Goal: Check status: Check status

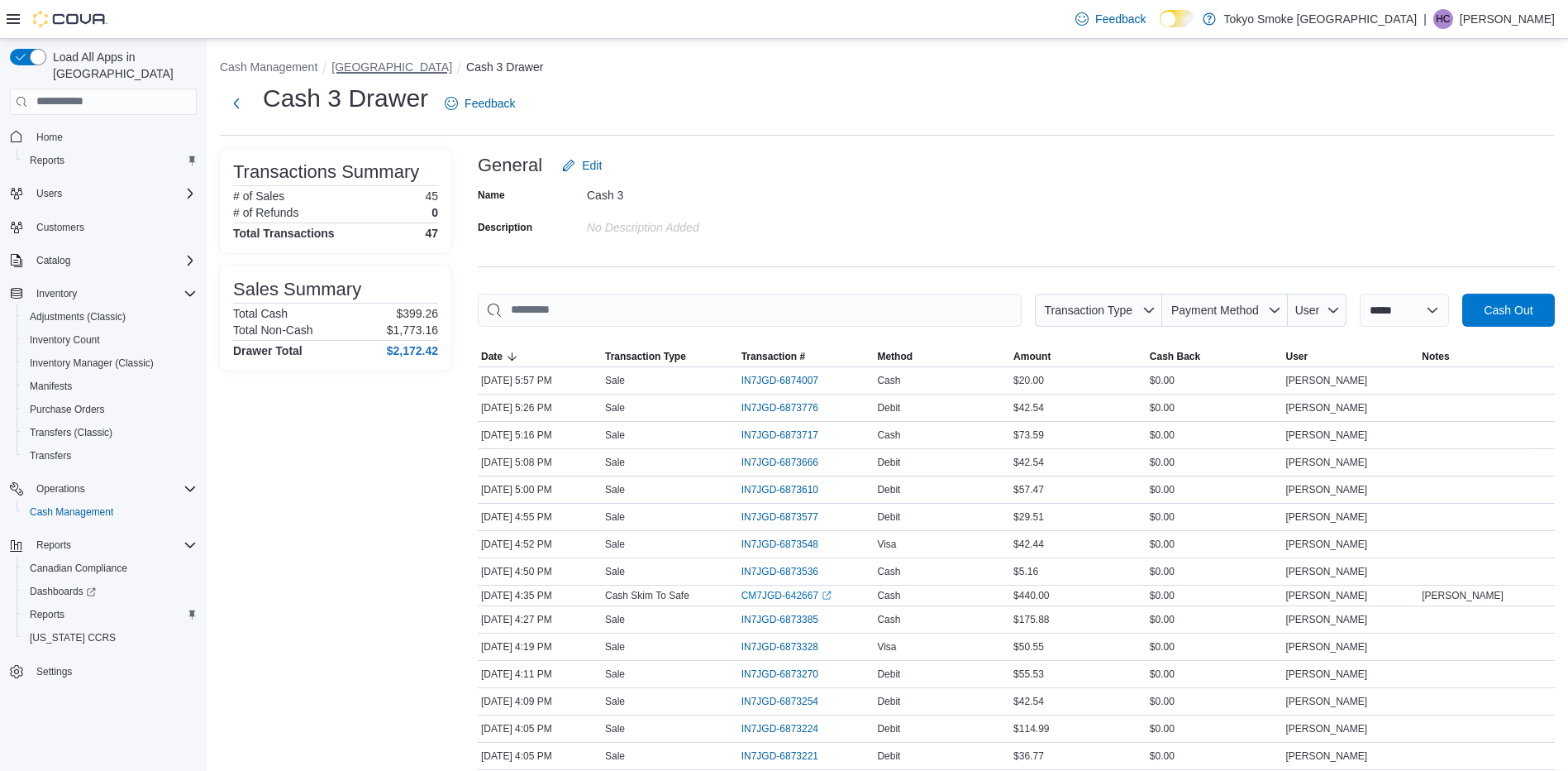
click at [423, 72] on button "[GEOGRAPHIC_DATA]" at bounding box center [391, 67] width 120 height 13
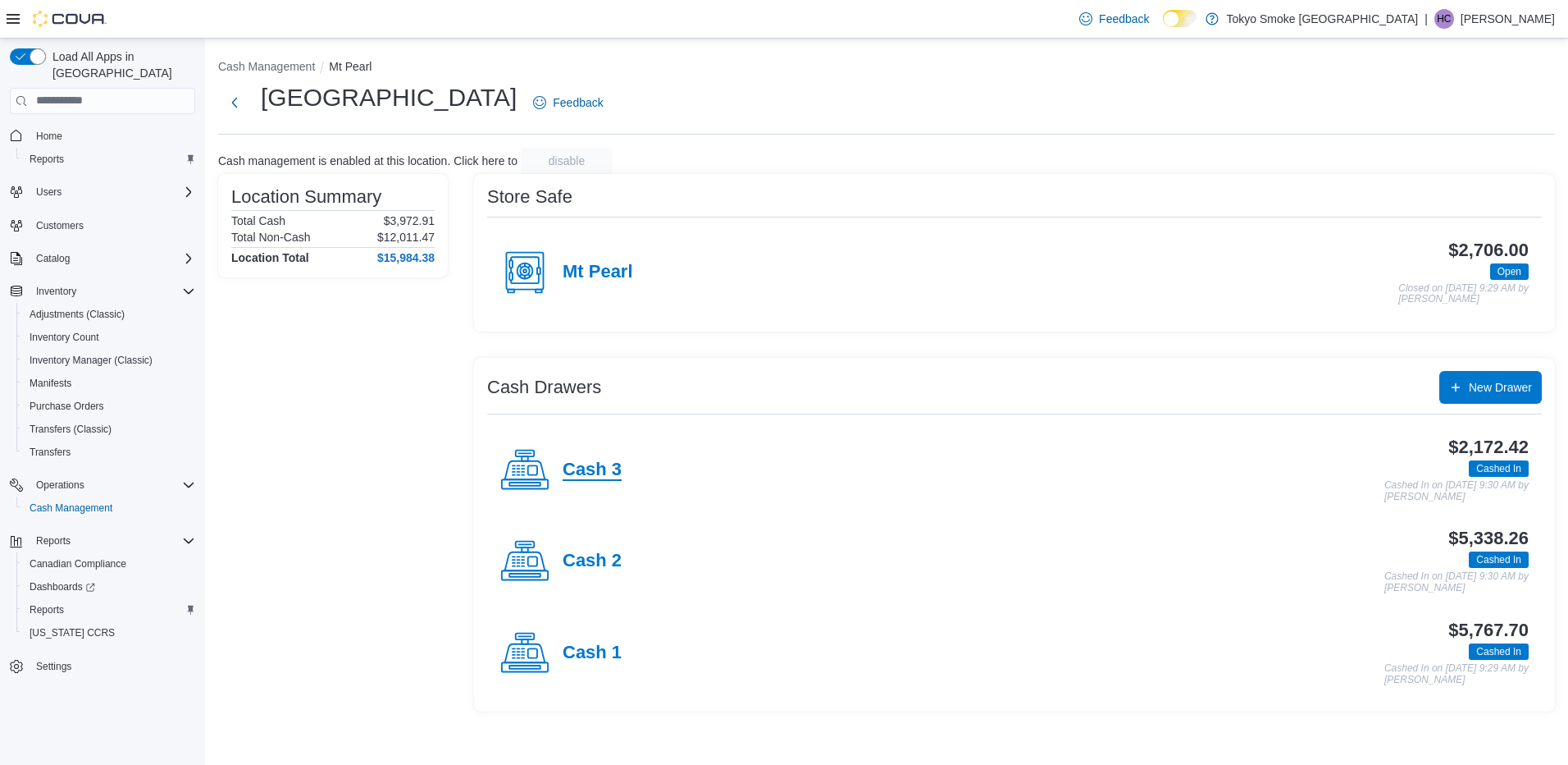
click at [574, 468] on h4 "Cash 3" at bounding box center [592, 470] width 59 height 22
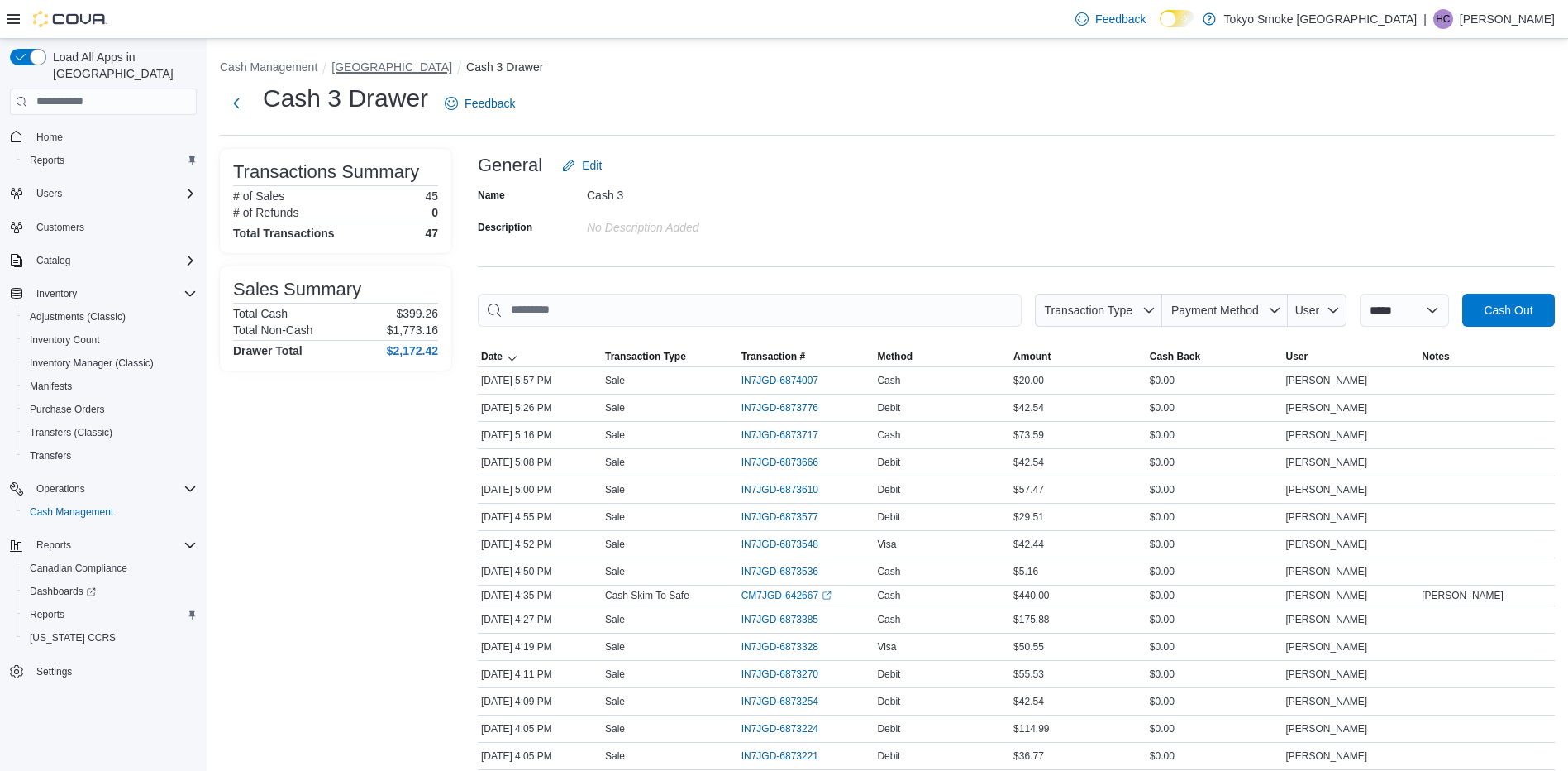
click at [365, 68] on button "[GEOGRAPHIC_DATA]" at bounding box center [391, 67] width 120 height 13
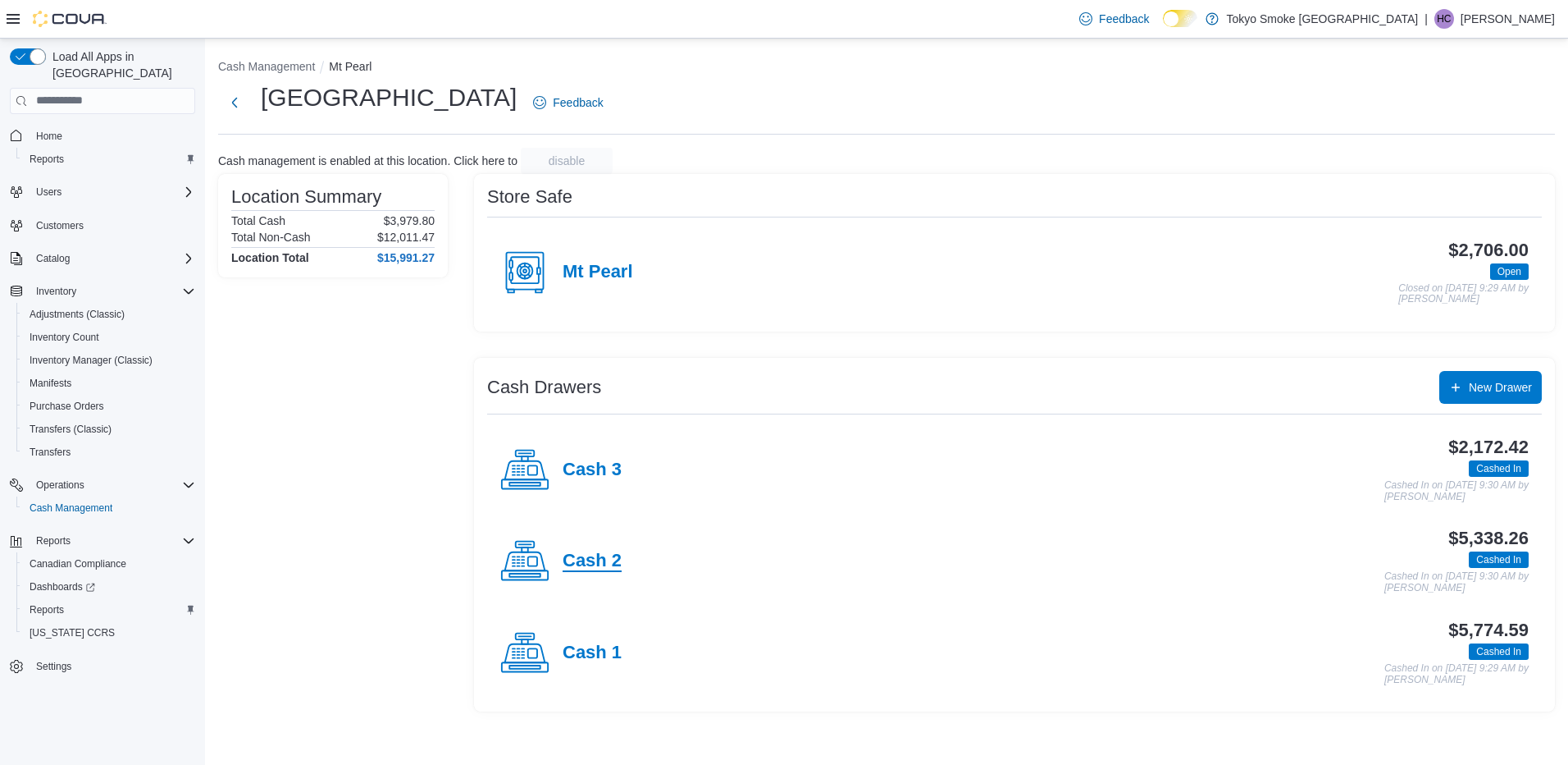
click at [592, 550] on h4 "Cash 2" at bounding box center [592, 561] width 59 height 22
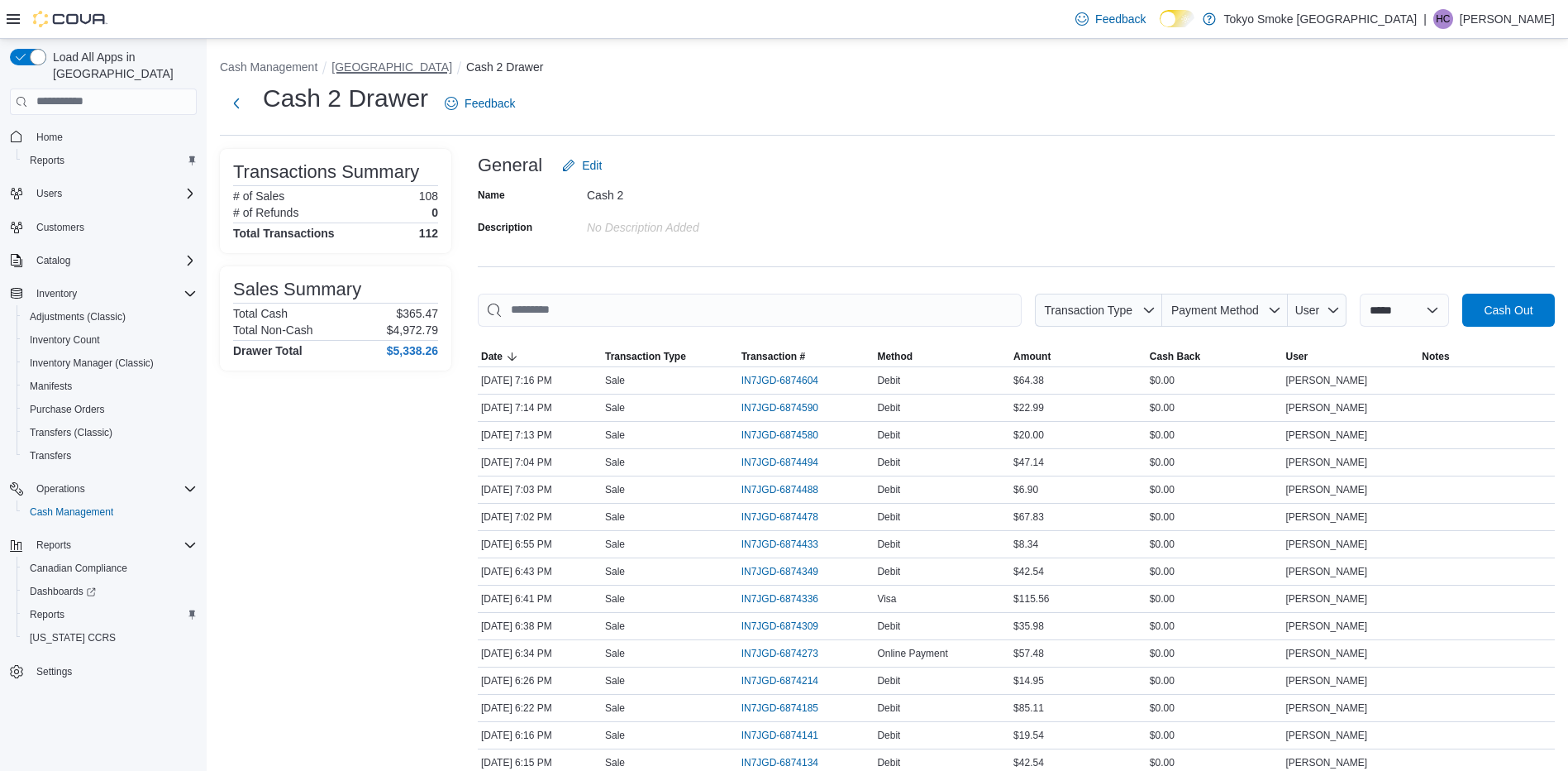
click at [428, 71] on button "[GEOGRAPHIC_DATA]" at bounding box center [391, 67] width 120 height 13
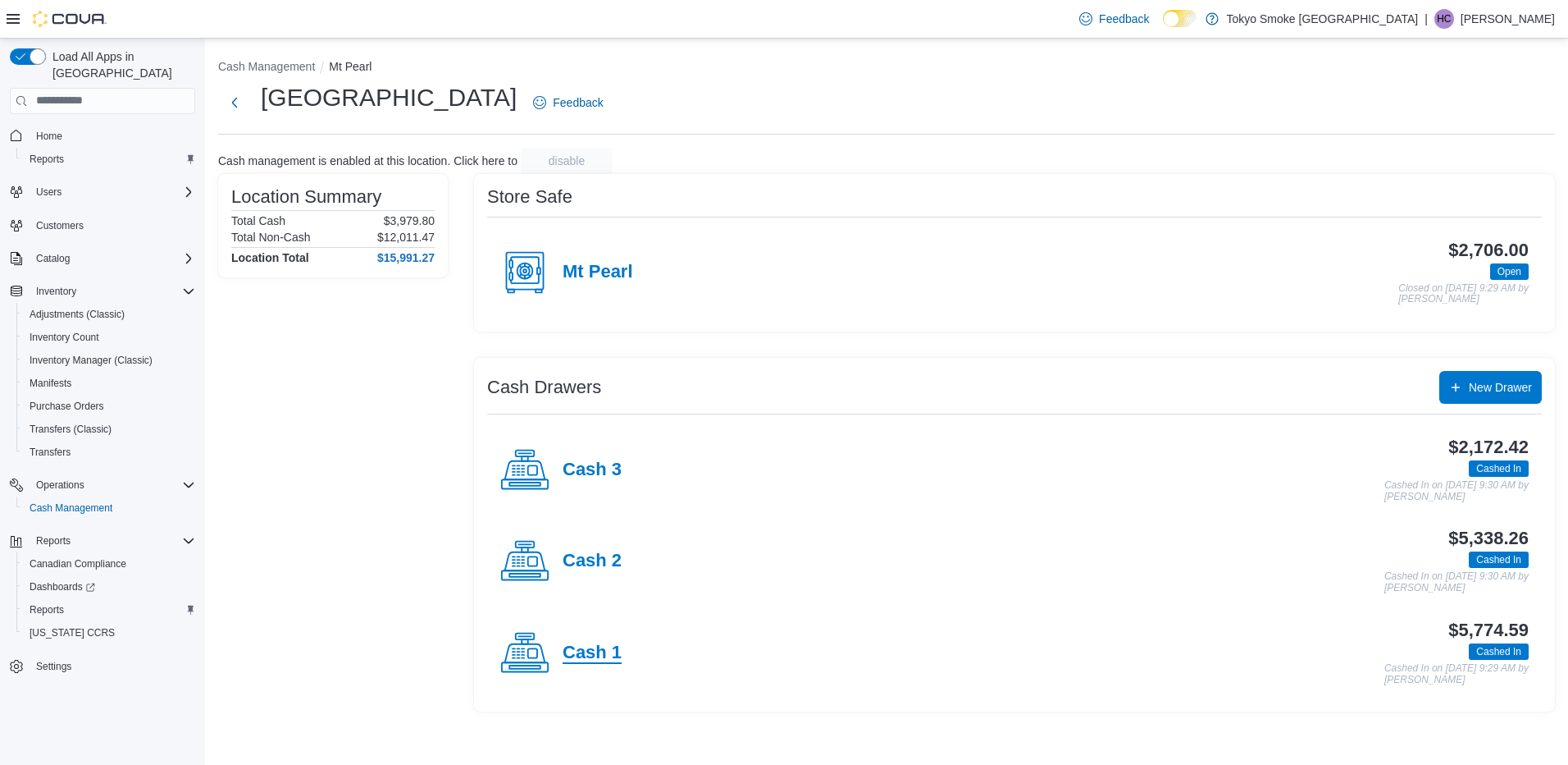
click at [596, 656] on h4 "Cash 1" at bounding box center [592, 653] width 59 height 22
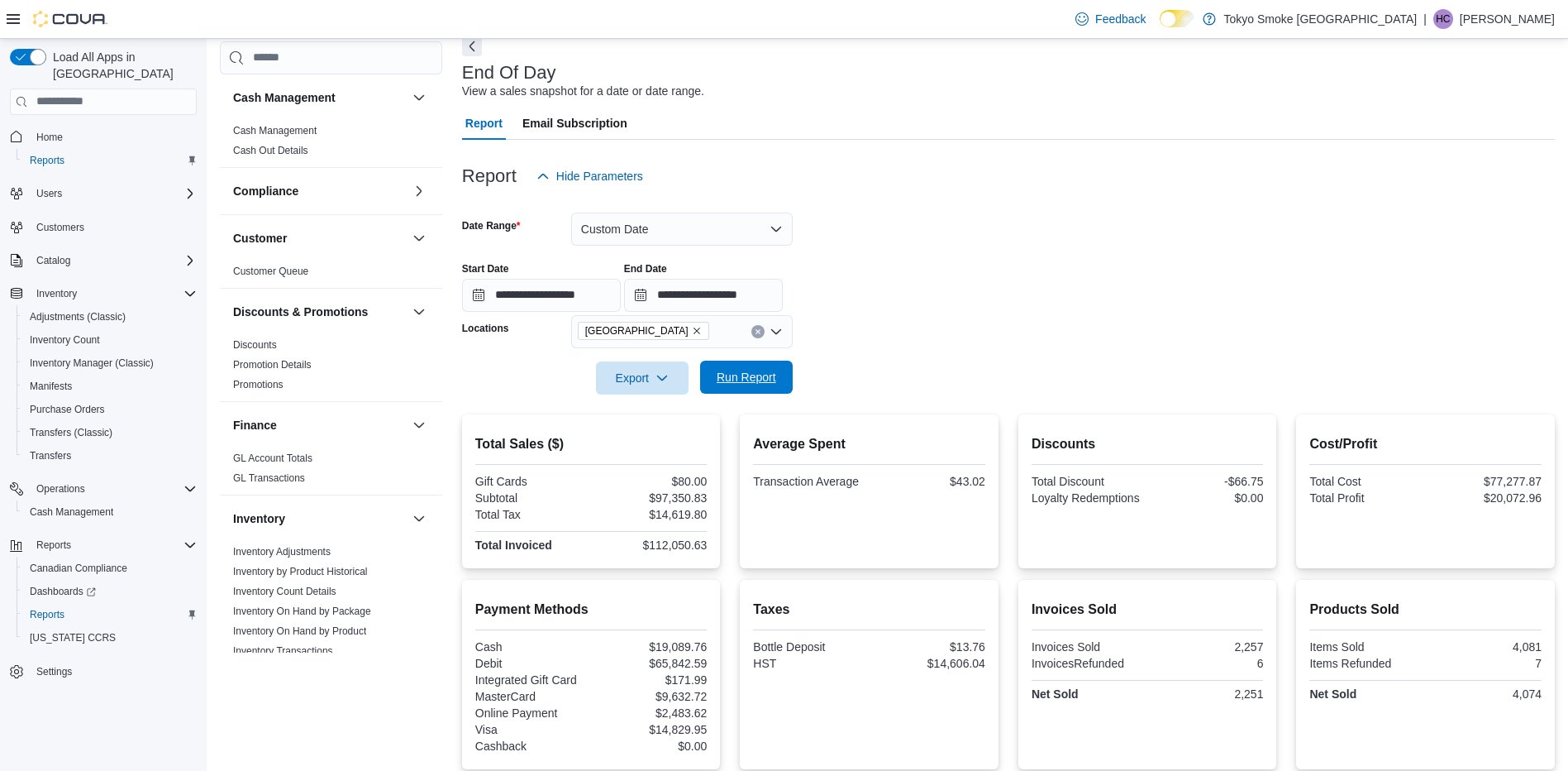
scroll to position [82, 0]
click at [734, 380] on span "Run Report" at bounding box center [746, 377] width 60 height 17
